Goal: Task Accomplishment & Management: Manage account settings

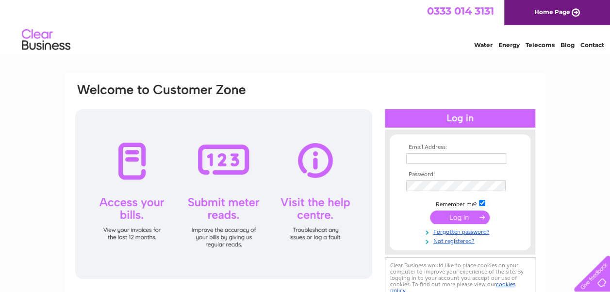
click at [434, 161] on input "text" at bounding box center [456, 158] width 100 height 11
type input "[EMAIL_ADDRESS][DOMAIN_NAME]"
click at [465, 220] on input "submit" at bounding box center [460, 218] width 60 height 14
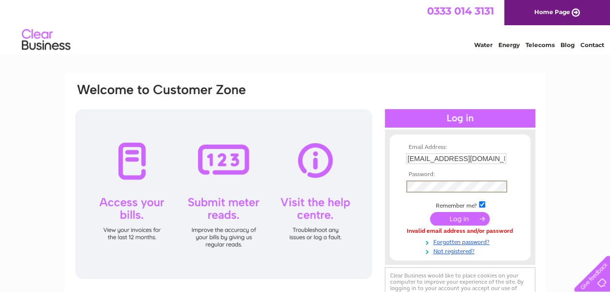
click at [451, 219] on input "submit" at bounding box center [460, 219] width 60 height 14
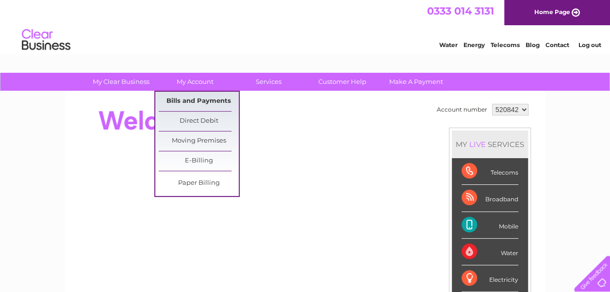
click at [192, 97] on link "Bills and Payments" at bounding box center [199, 101] width 80 height 19
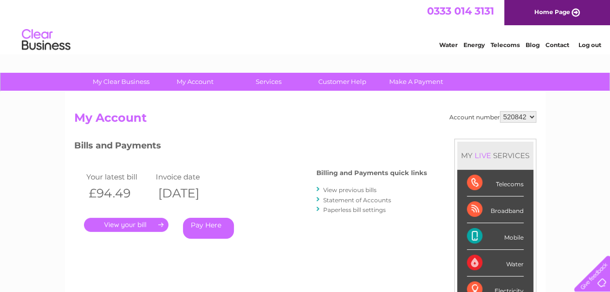
click at [136, 226] on link "." at bounding box center [126, 225] width 84 height 14
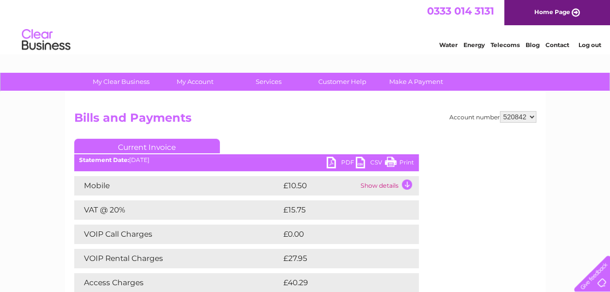
click at [333, 159] on link "PDF" at bounding box center [340, 164] width 29 height 14
click at [335, 161] on link "PDF" at bounding box center [340, 164] width 29 height 14
click at [150, 148] on link "Current Invoice" at bounding box center [147, 146] width 146 height 15
click at [173, 145] on link "Current Invoice" at bounding box center [147, 146] width 146 height 15
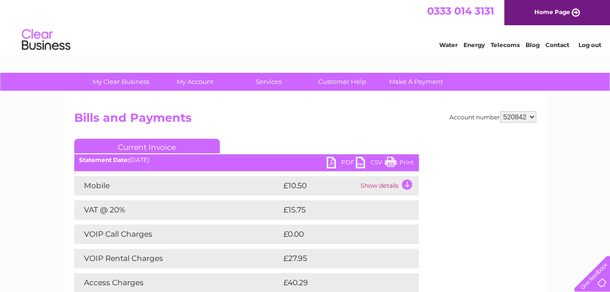
click at [308, 162] on div "Statement Date: 09/10/2025" at bounding box center [246, 160] width 344 height 7
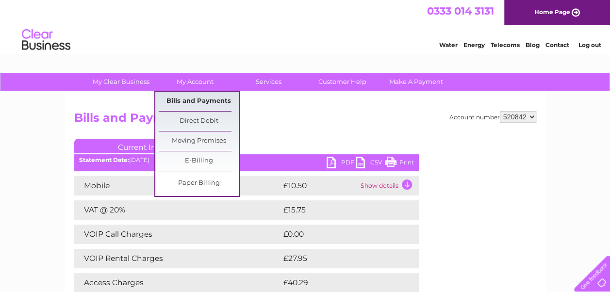
click at [193, 102] on link "Bills and Payments" at bounding box center [199, 101] width 80 height 19
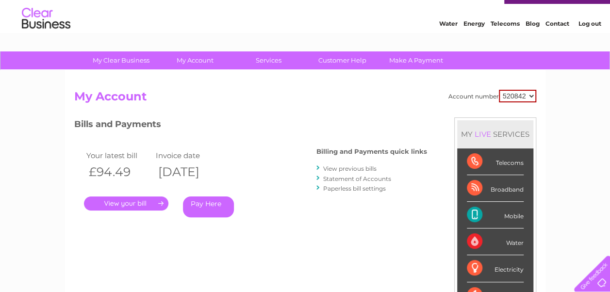
scroll to position [15, 0]
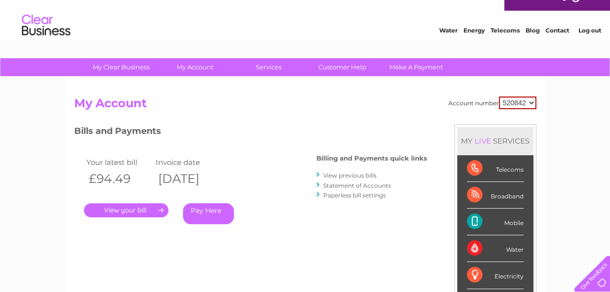
click at [369, 176] on link "View previous bills" at bounding box center [349, 175] width 53 height 7
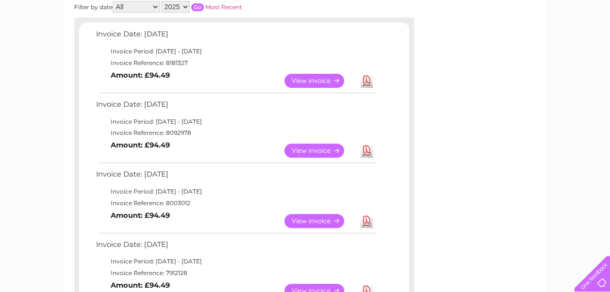
scroll to position [148, 0]
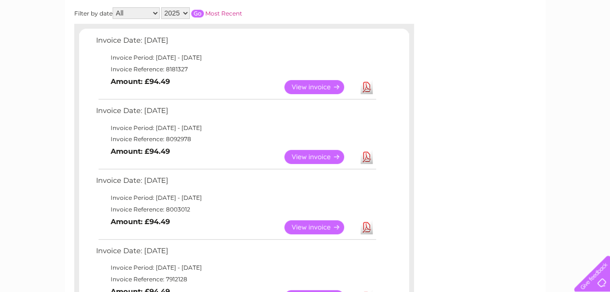
click at [371, 154] on link "Download" at bounding box center [366, 157] width 12 height 14
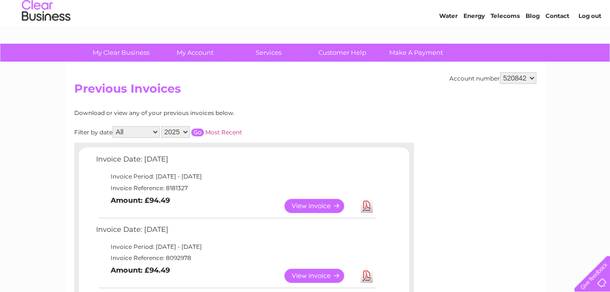
scroll to position [0, 0]
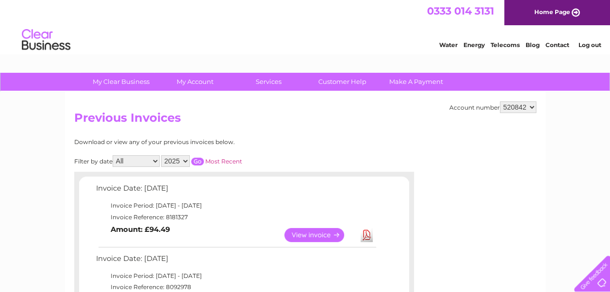
click at [593, 42] on link "Log out" at bounding box center [589, 44] width 23 height 7
